Goal: Obtain resource: Download file/media

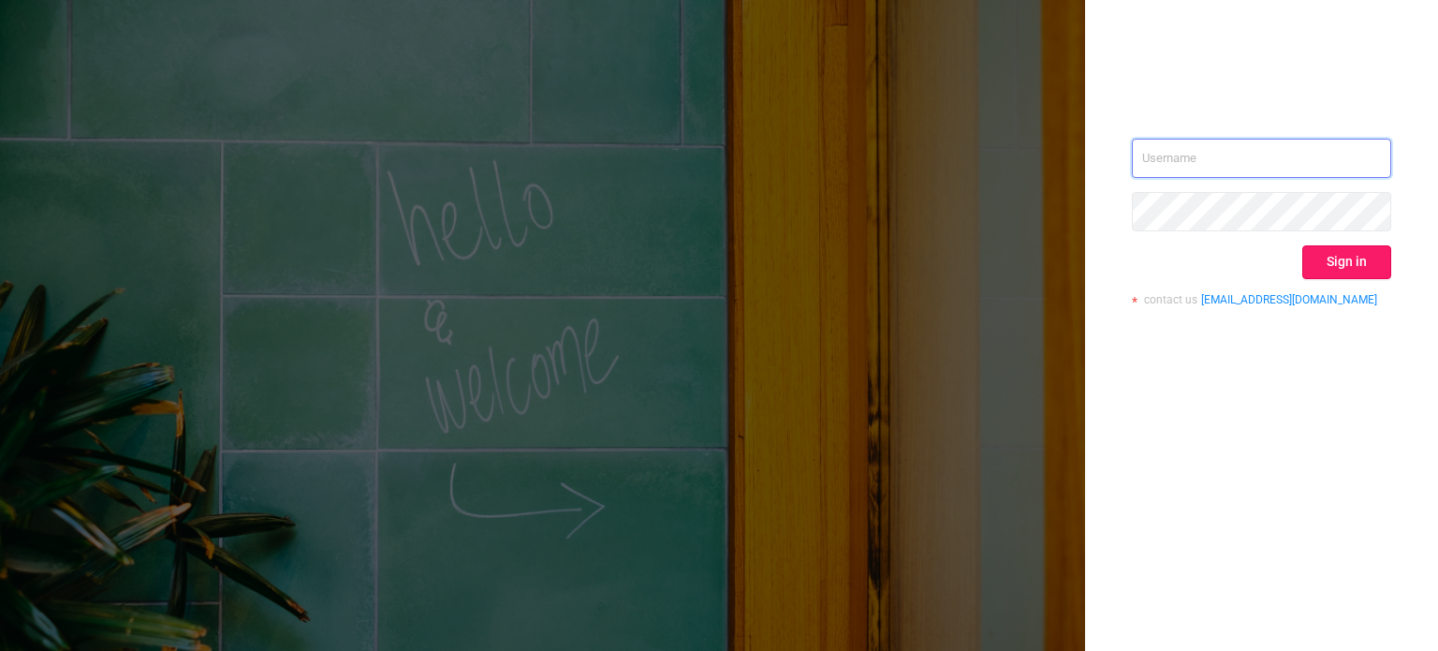
type input "[PERSON_NAME][EMAIL_ADDRESS][DOMAIN_NAME]"
click at [1345, 258] on button "Sign in" at bounding box center [1347, 262] width 89 height 34
click at [1345, 258] on div "Sign in" at bounding box center [1261, 262] width 259 height 34
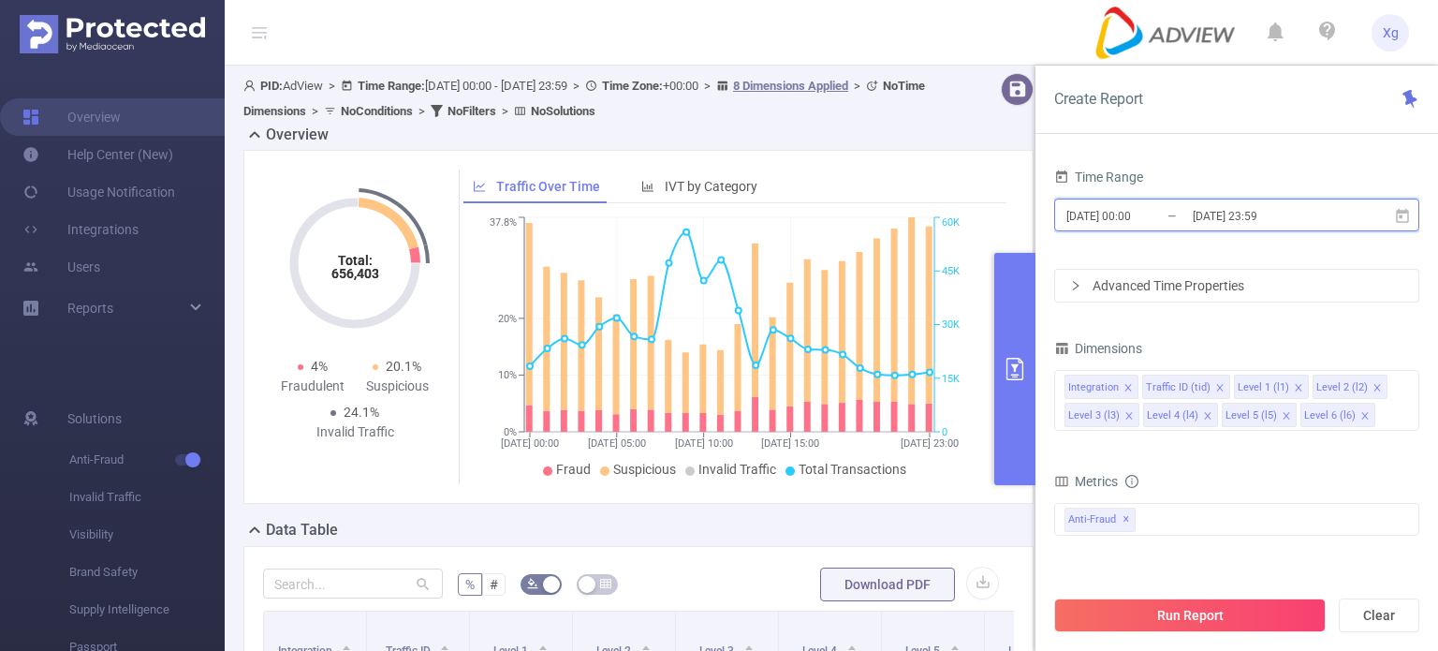
click at [1401, 210] on icon at bounding box center [1402, 215] width 13 height 14
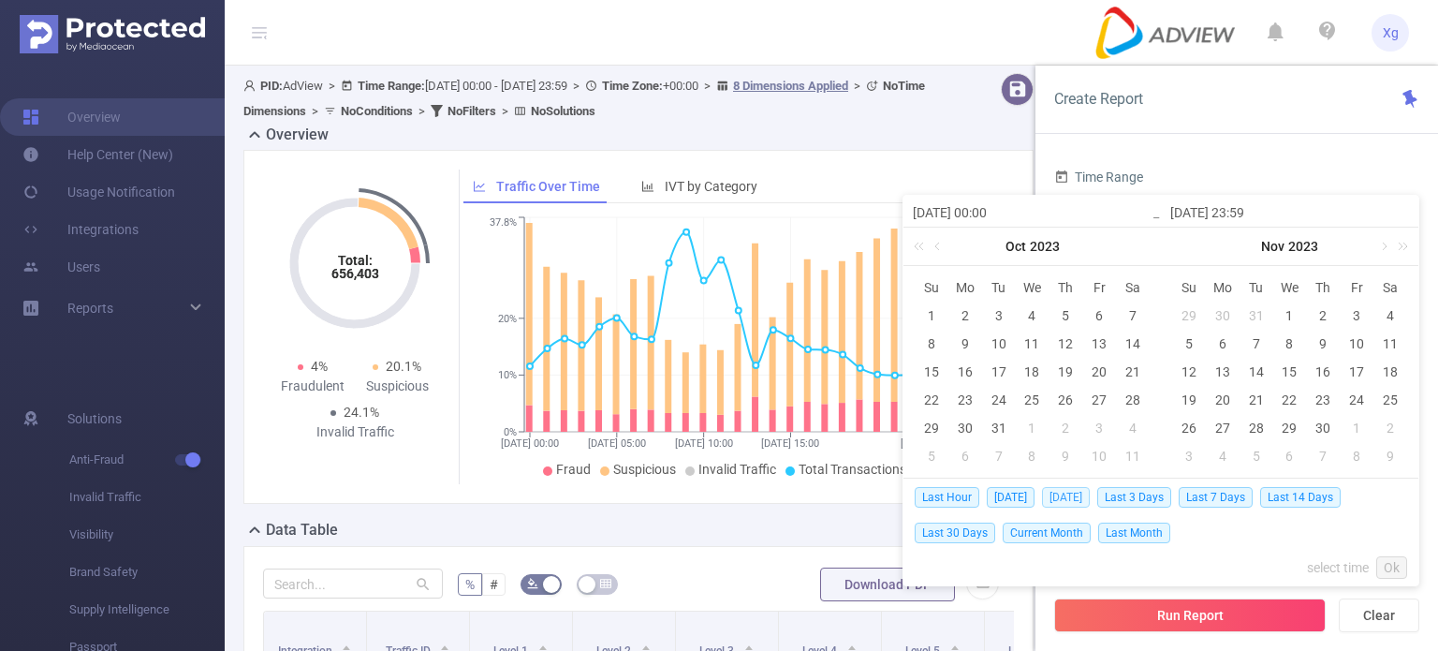
click at [1086, 501] on span "[DATE]" at bounding box center [1066, 497] width 48 height 21
type input "[DATE] 00:00"
type input "[DATE] 23:59"
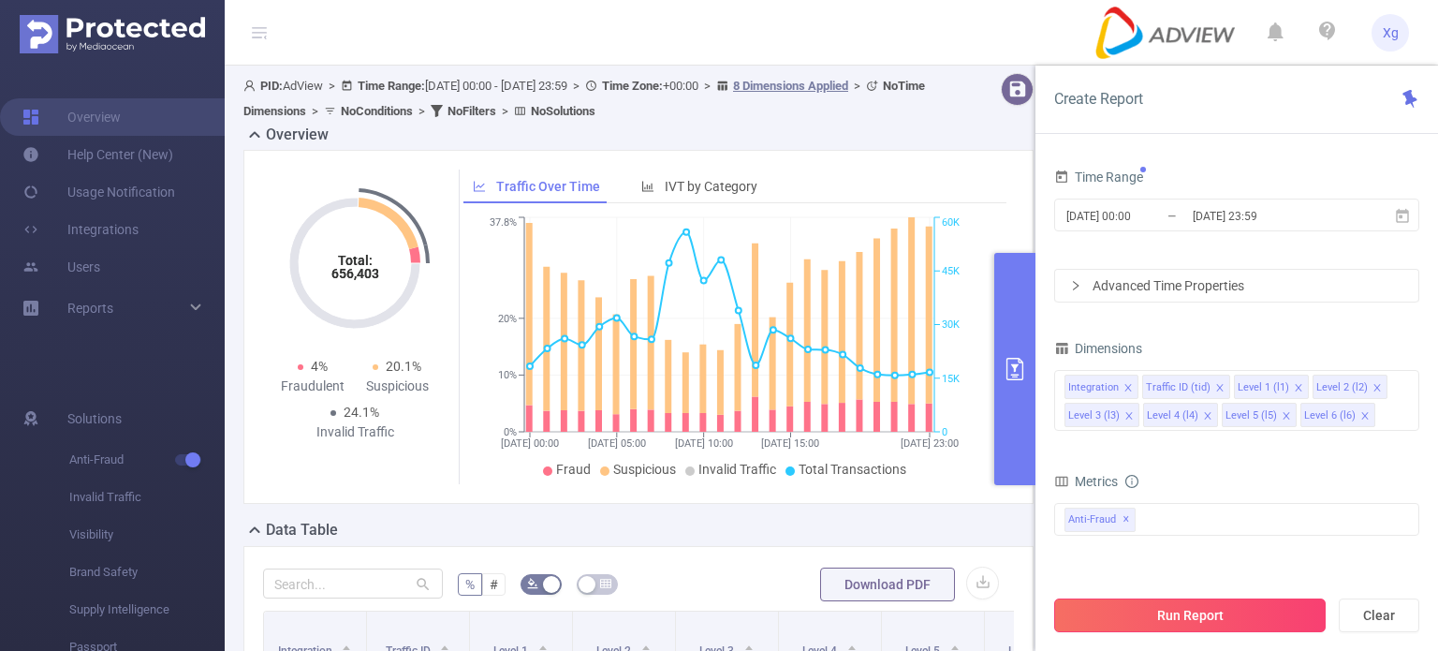
click at [1178, 610] on button "Run Report" at bounding box center [1190, 615] width 272 height 34
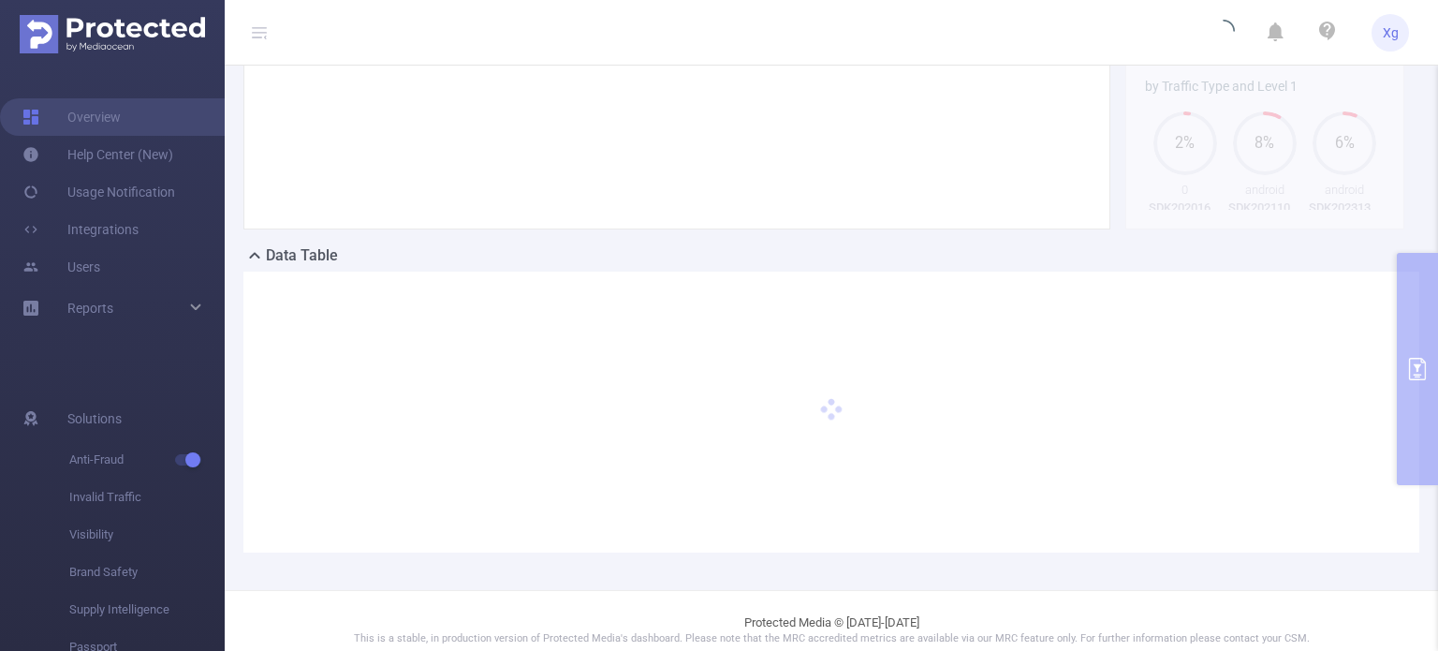
scroll to position [291, 0]
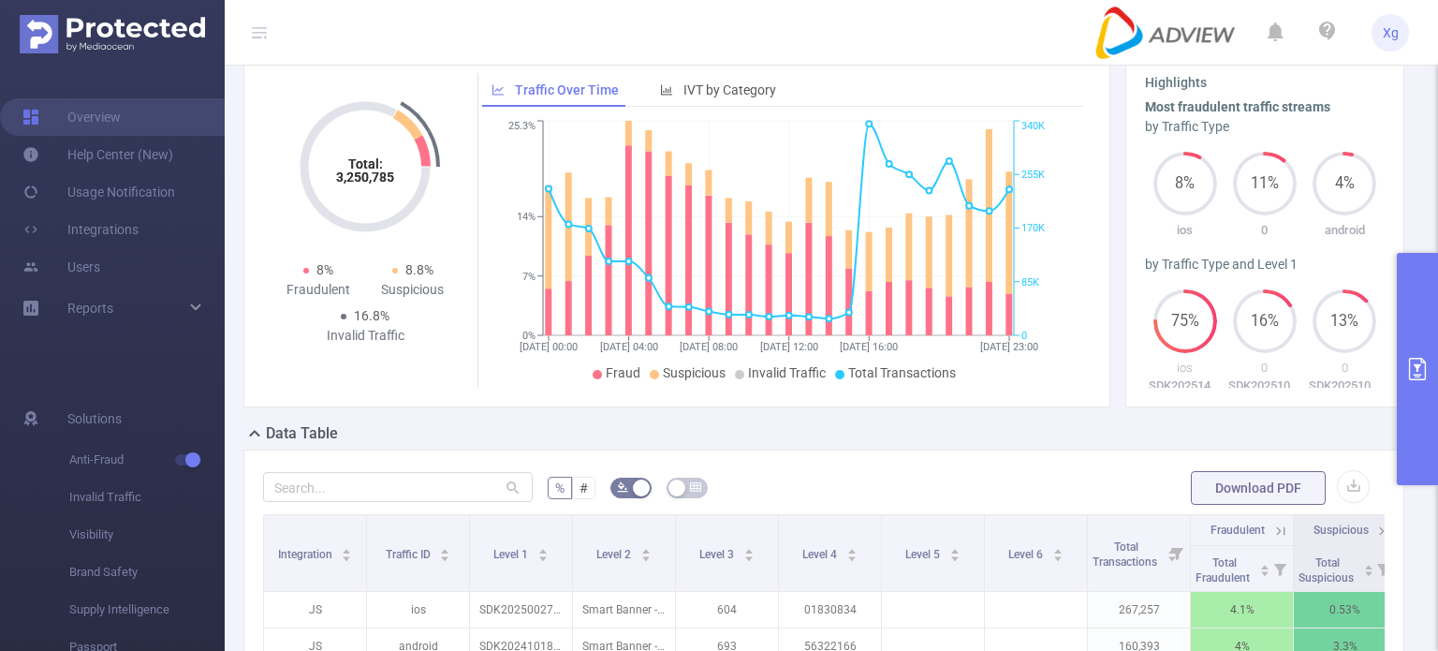
scroll to position [187, 0]
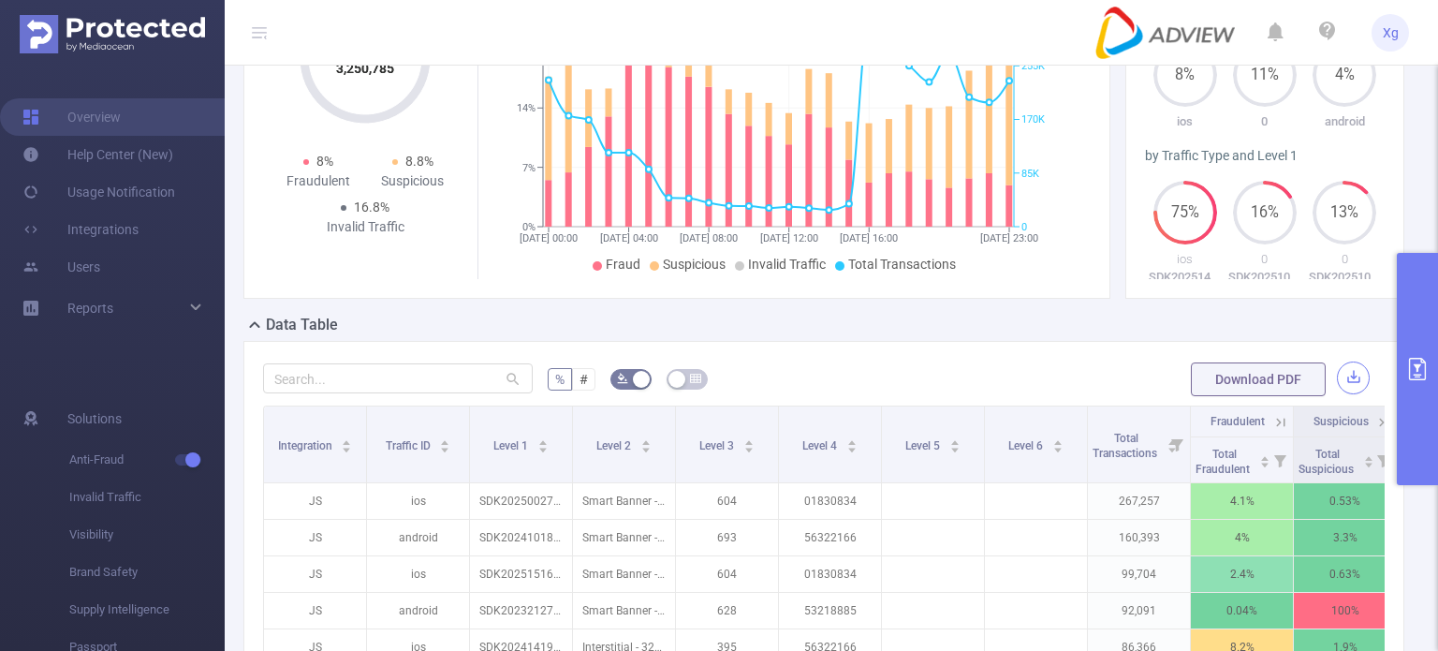
click at [1349, 394] on button "button" at bounding box center [1353, 377] width 33 height 33
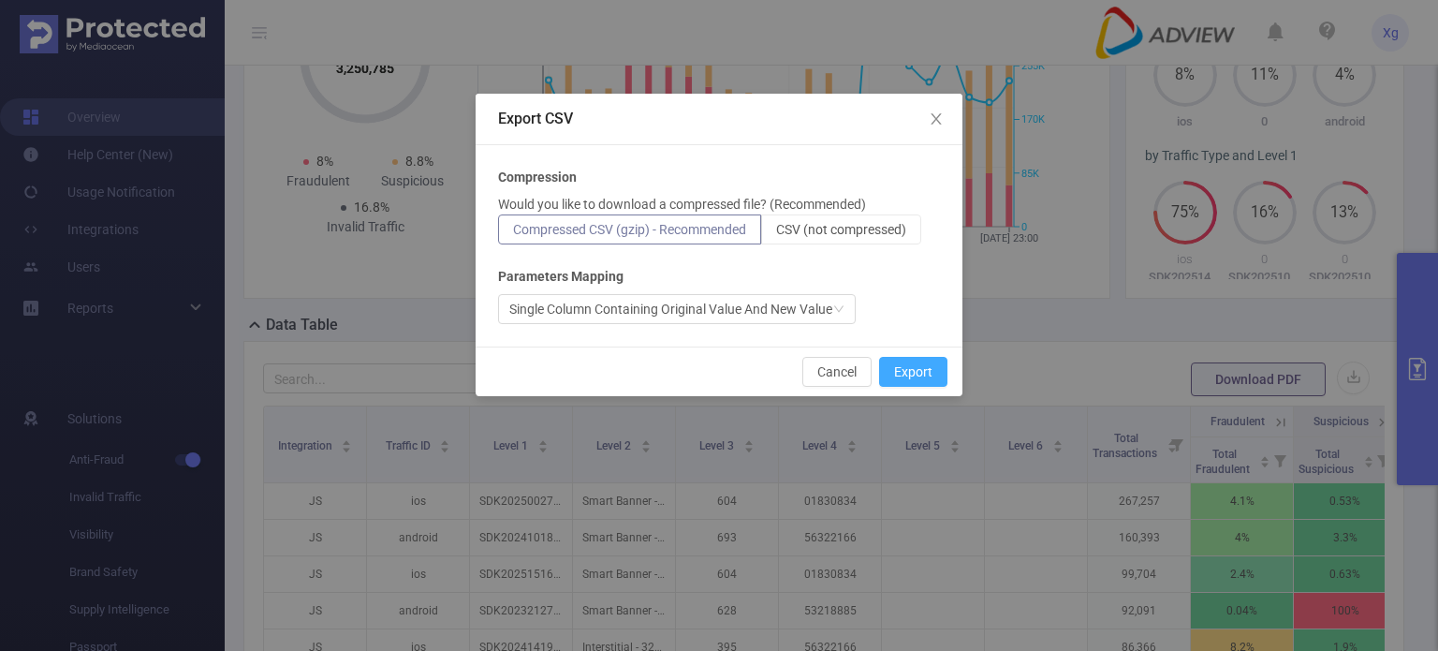
click at [905, 369] on button "Export" at bounding box center [913, 372] width 68 height 30
